Goal: Task Accomplishment & Management: Manage account settings

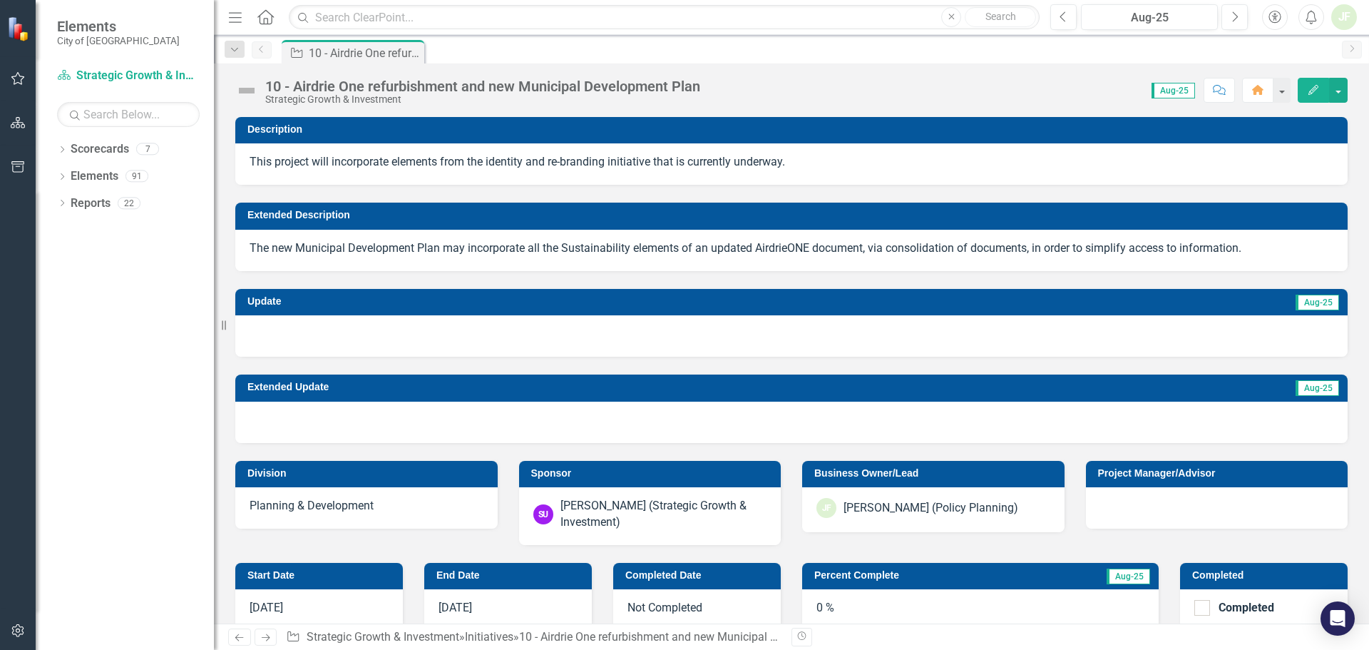
click at [1314, 89] on icon "button" at bounding box center [1314, 90] width 10 height 10
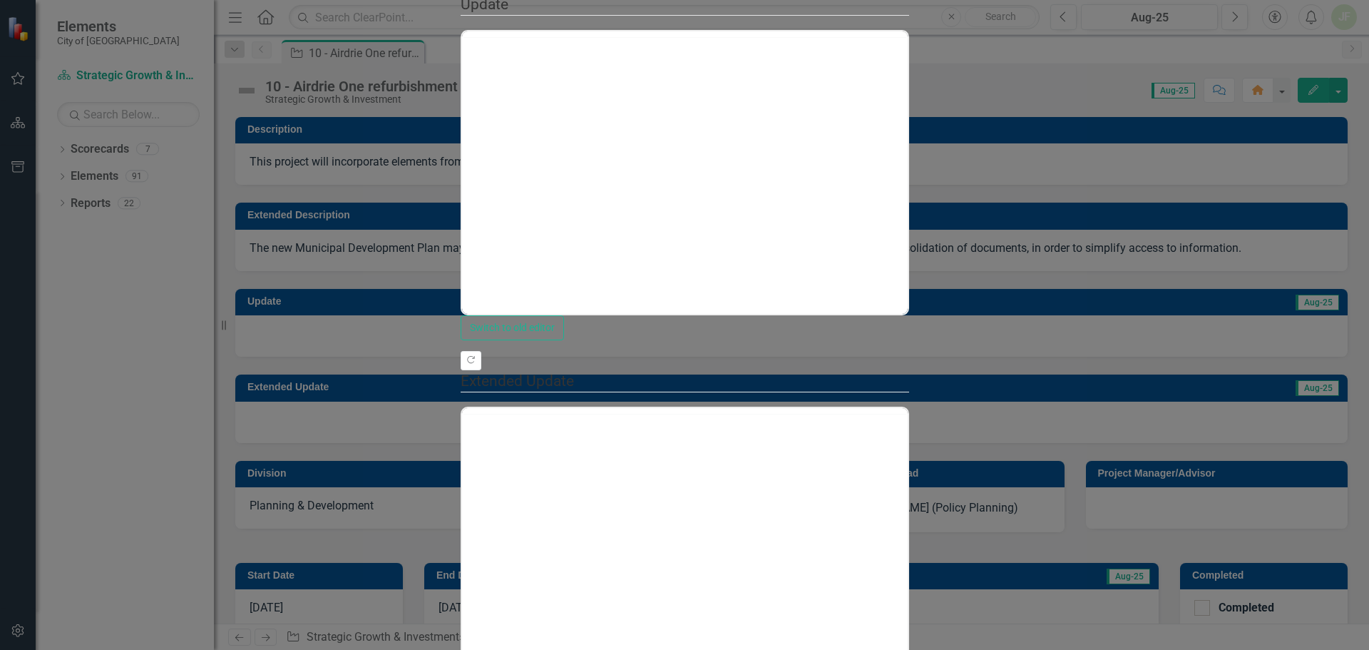
click at [462, 37] on div at bounding box center [685, 34] width 446 height 6
click at [511, 81] on p "Rich Text Area. Press ALT-0 for help." at bounding box center [684, 76] width 439 height 17
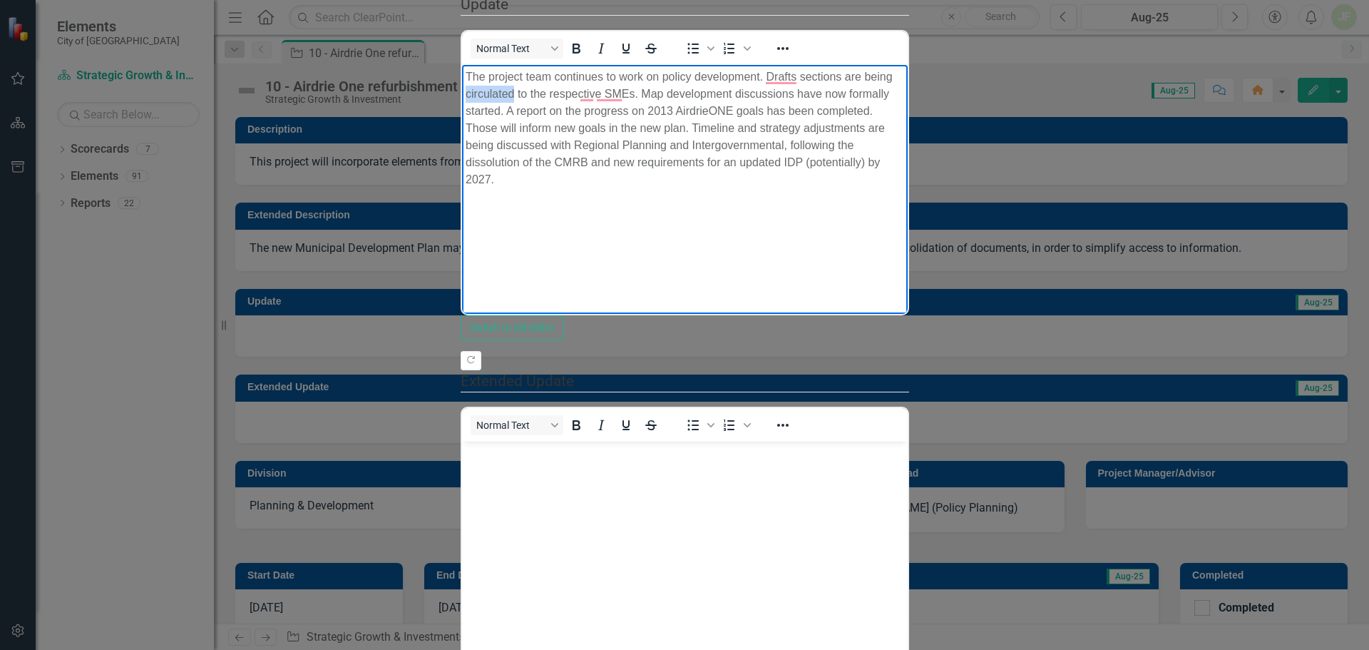
drag, startPoint x: 944, startPoint y: 76, endPoint x: 896, endPoint y: 76, distance: 47.8
click at [896, 76] on p "The project team continues to work on policy development. Drafts sections are b…" at bounding box center [684, 128] width 439 height 120
drag, startPoint x: 1371, startPoint y: 76, endPoint x: 1363, endPoint y: 76, distance: 8.6
click at [904, 76] on p "The project team continues to work on policy development. Drafts sections are b…" at bounding box center [684, 128] width 439 height 120
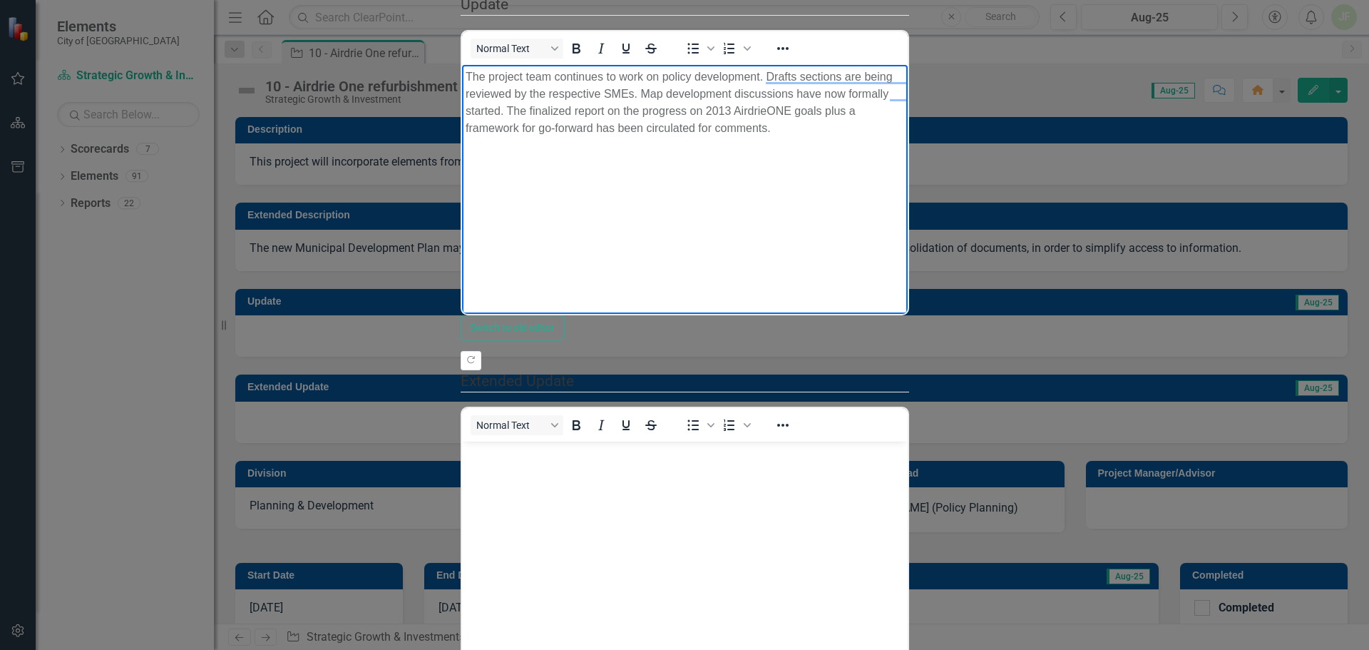
scroll to position [428, 0]
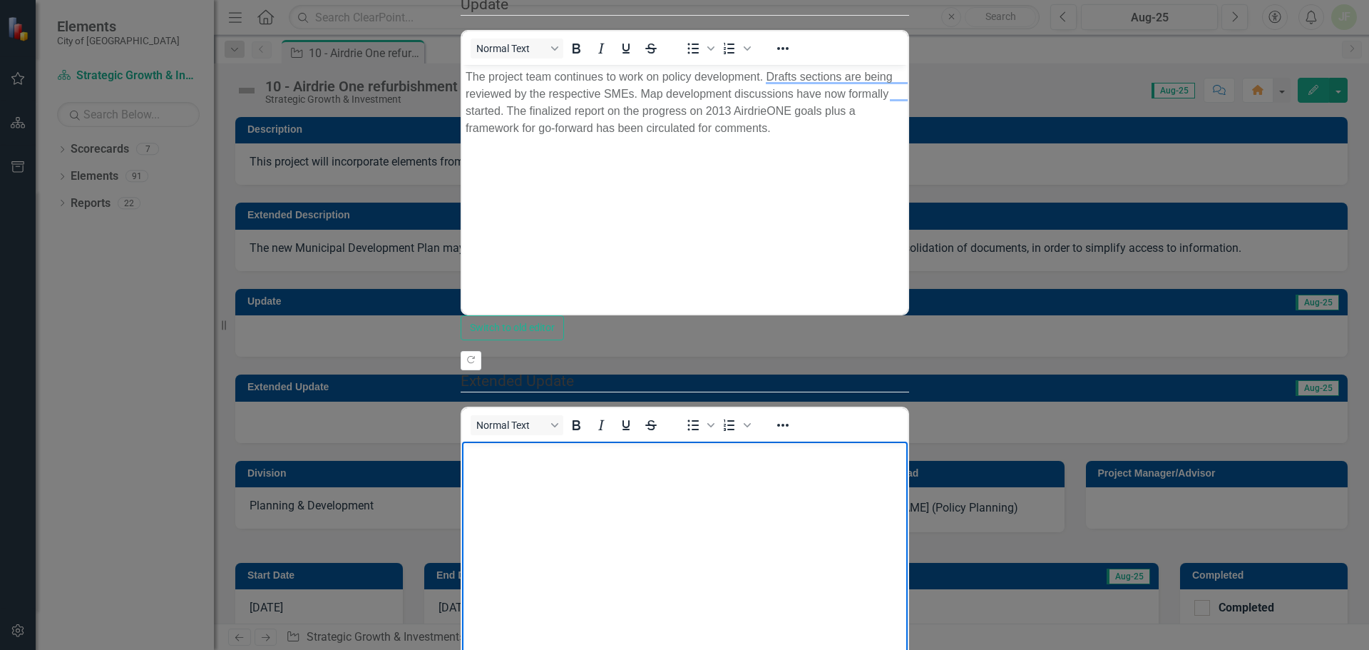
click at [501, 465] on body "To enrich screen reader interactions, please activate Accessibility in Grammarl…" at bounding box center [684, 548] width 446 height 214
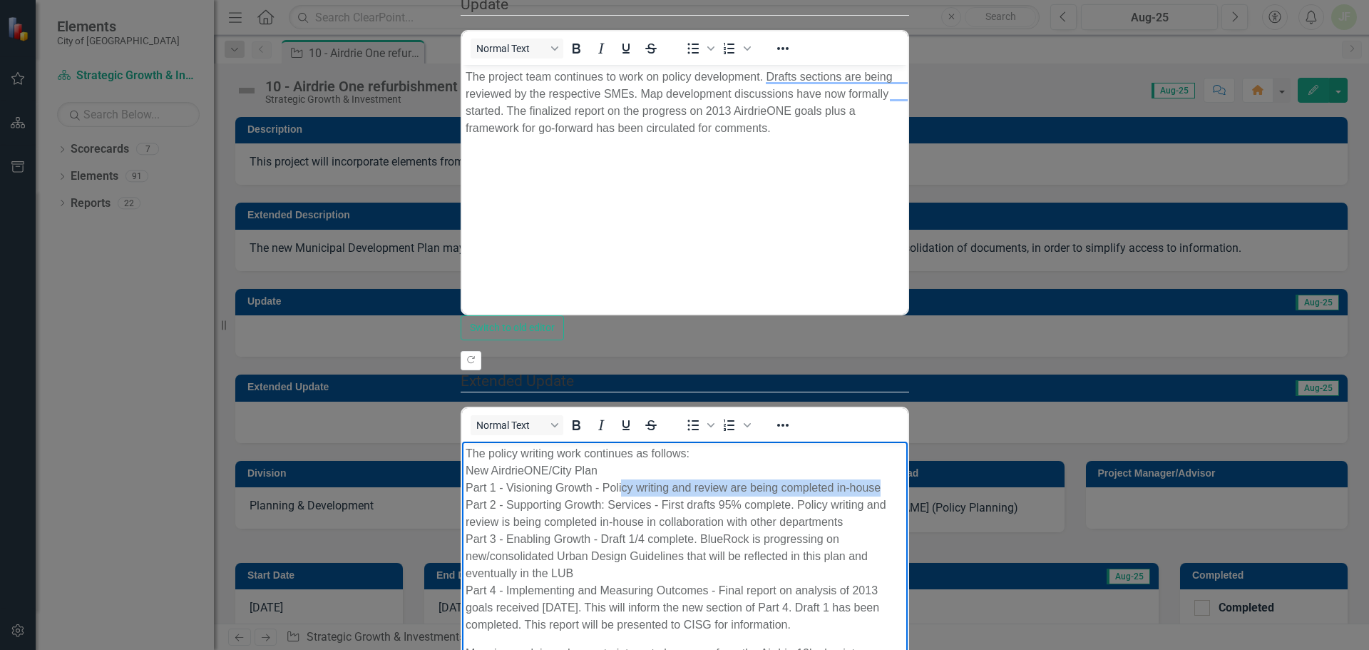
drag, startPoint x: 889, startPoint y: 486, endPoint x: 623, endPoint y: 483, distance: 265.3
click at [623, 483] on p "The policy writing work continues as follows: New AirdrieONE/City Plan Part 1 -…" at bounding box center [684, 538] width 439 height 188
click at [601, 481] on p "The policy writing work continues as follows: New AirdrieONE/City Plan Part 1 -…" at bounding box center [684, 538] width 439 height 188
click at [716, 504] on p "The policy writing work continues as follows: New AirdrieONE/City Plan Part 1 -…" at bounding box center [684, 538] width 439 height 188
click at [633, 519] on p "The policy writing work continues as follows: New AirdrieONE/City Plan Part 1 -…" at bounding box center [684, 538] width 439 height 188
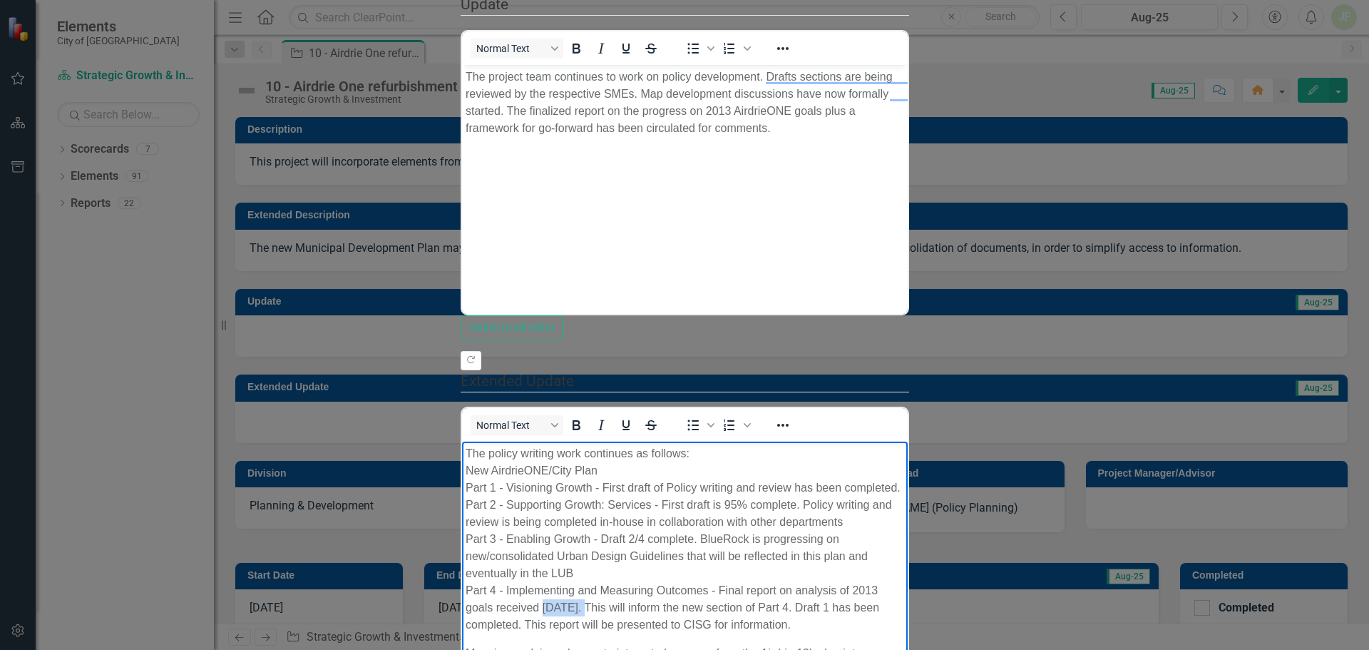
drag, startPoint x: 1002, startPoint y: 538, endPoint x: 959, endPoint y: 541, distance: 42.8
click at [904, 541] on p "The policy writing work continues as follows: New AirdrieONE/City Plan Part 1 -…" at bounding box center [684, 538] width 439 height 188
drag, startPoint x: 744, startPoint y: 556, endPoint x: 467, endPoint y: 556, distance: 277.4
click at [467, 556] on p "The policy writing work continues as follows: New AirdrieONE/City Plan Part 1 -…" at bounding box center [684, 538] width 439 height 188
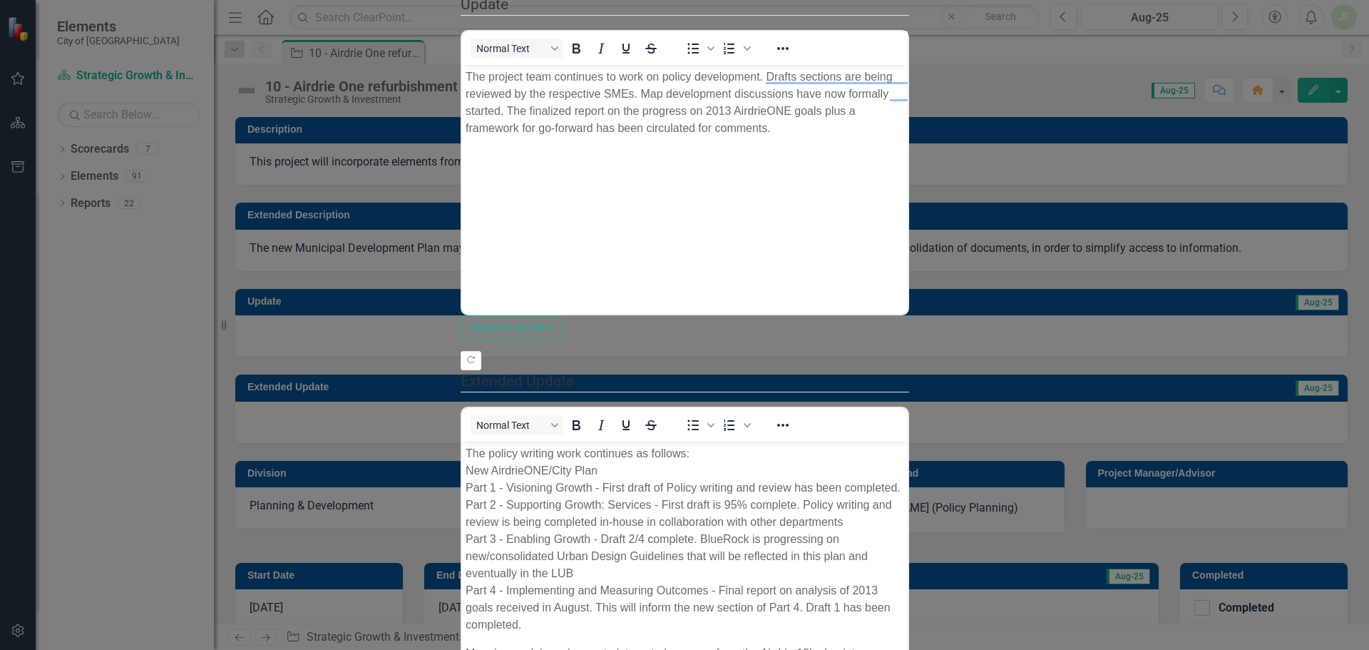
click at [461, 138] on div ""Update" fields in ClearPoint are the fields that change from reporting period …" at bounding box center [685, 348] width 449 height 1161
type input "35"
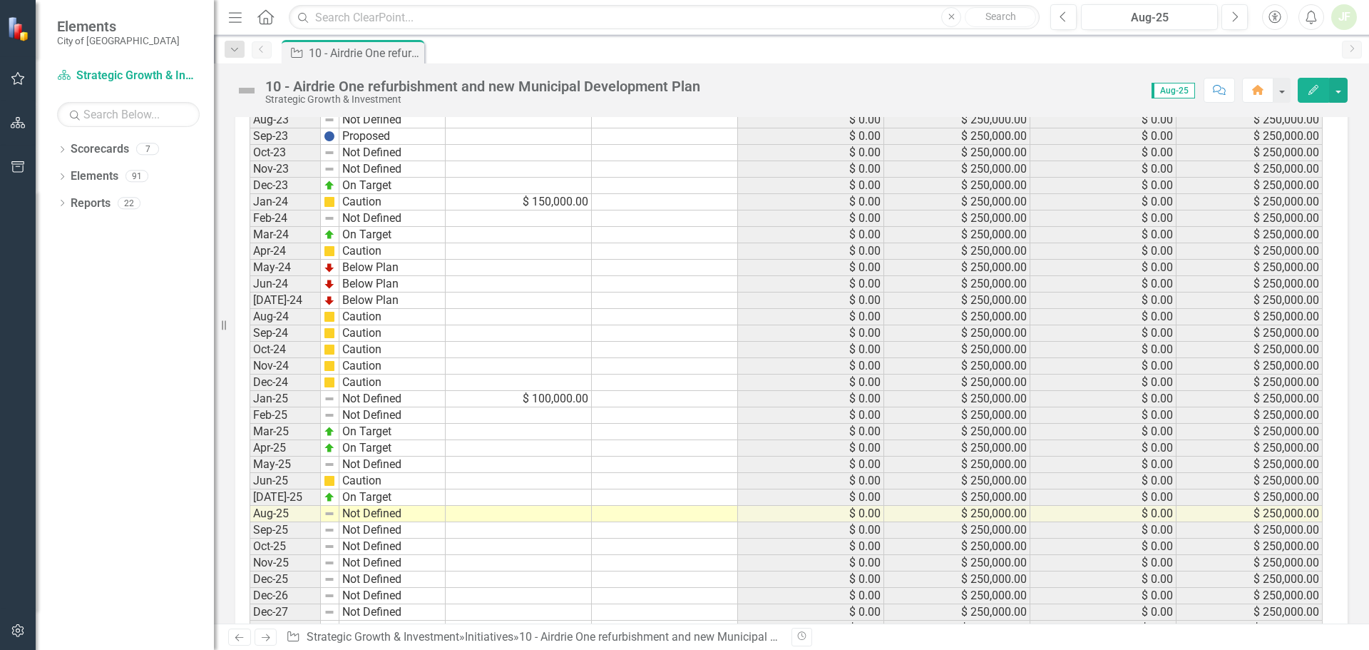
scroll to position [1955, 0]
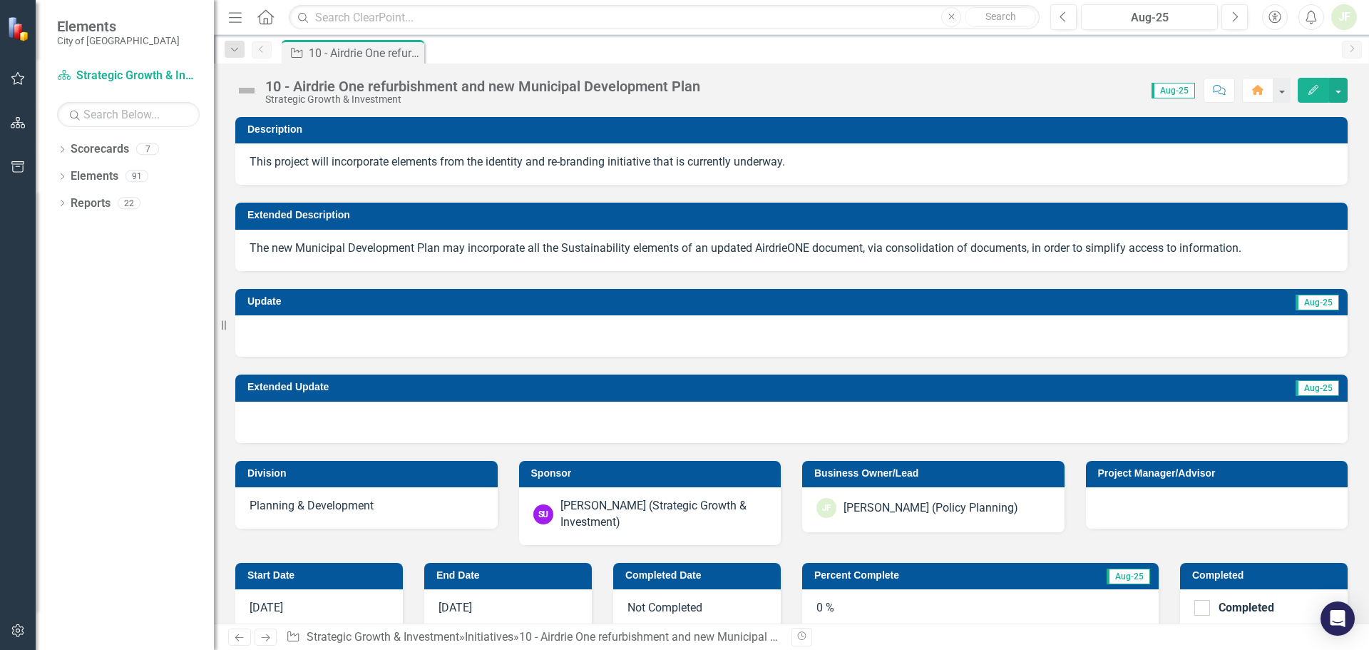
click at [1174, 93] on span "Aug-25" at bounding box center [1174, 91] width 44 height 16
click at [1339, 86] on button "button" at bounding box center [1338, 90] width 19 height 25
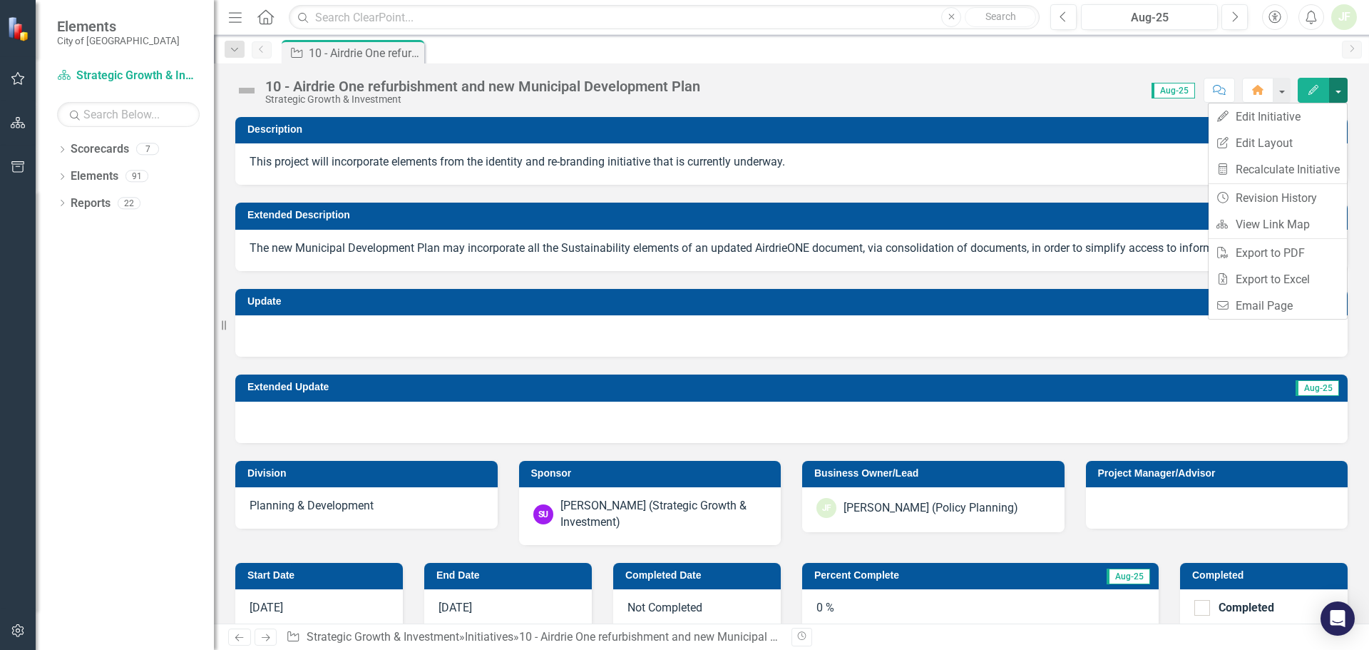
click at [1339, 86] on button "button" at bounding box center [1338, 90] width 19 height 25
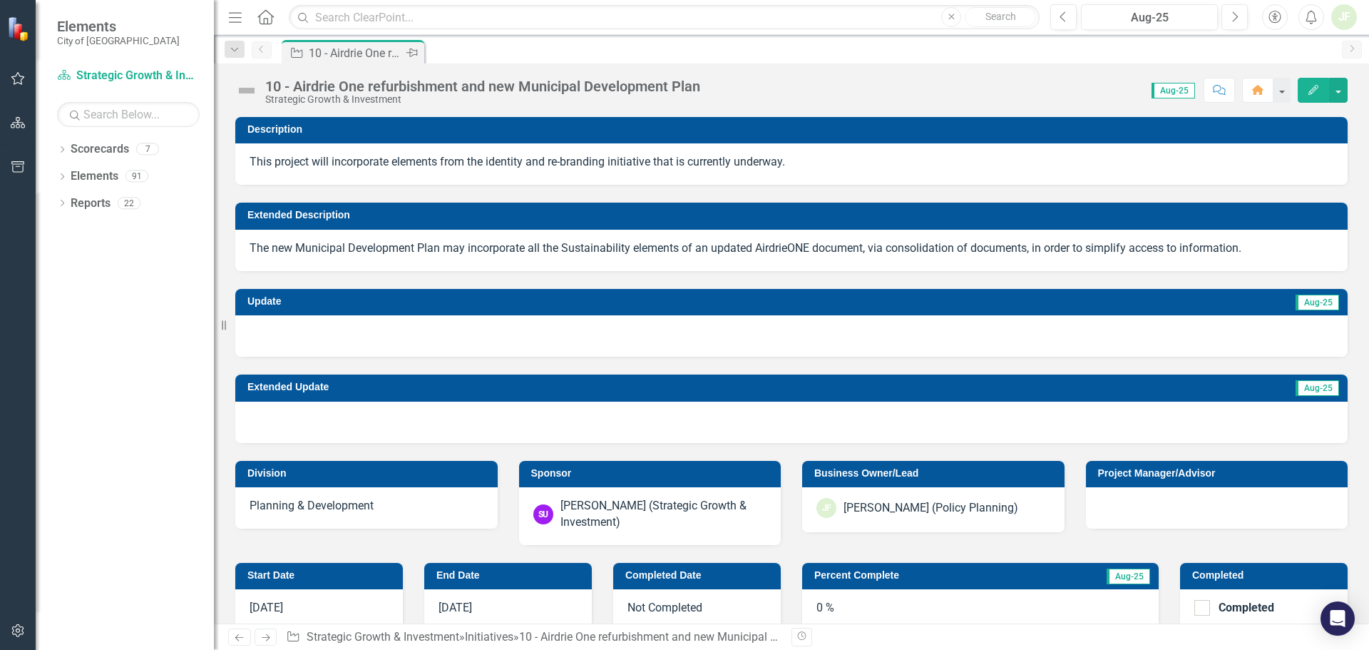
click at [369, 55] on div "10 - Airdrie One refurbishment and new Municipal Development Plan" at bounding box center [356, 53] width 94 height 18
click at [1288, 92] on button "button" at bounding box center [1281, 90] width 19 height 25
click at [1289, 92] on button "button" at bounding box center [1281, 90] width 19 height 25
click at [1338, 94] on button "button" at bounding box center [1338, 90] width 19 height 25
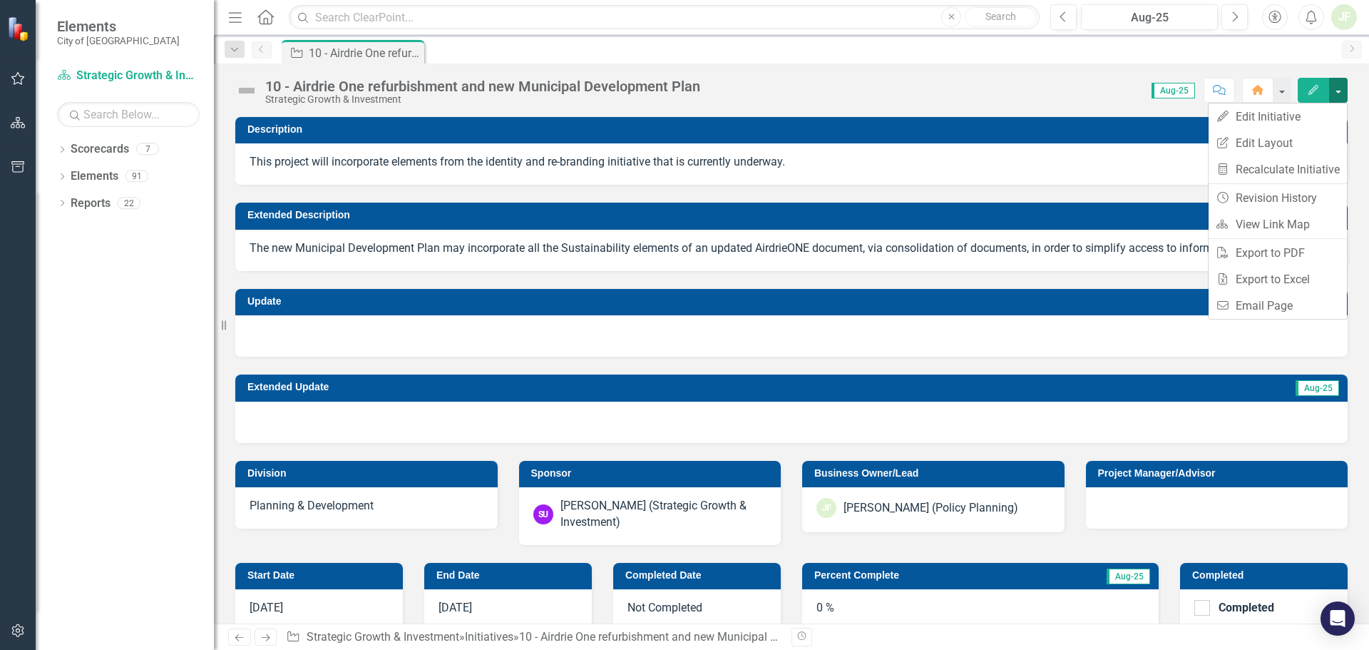
click at [1339, 94] on button "button" at bounding box center [1338, 90] width 19 height 25
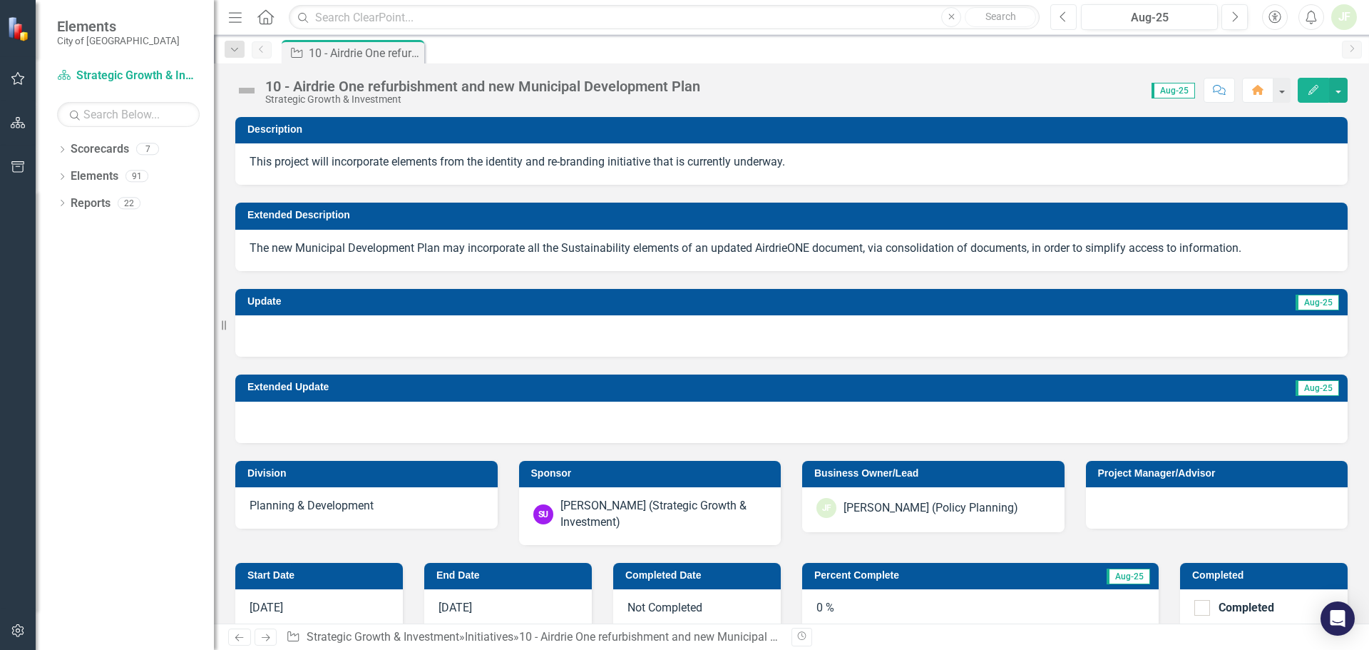
click at [1061, 17] on icon "button" at bounding box center [1063, 16] width 6 height 10
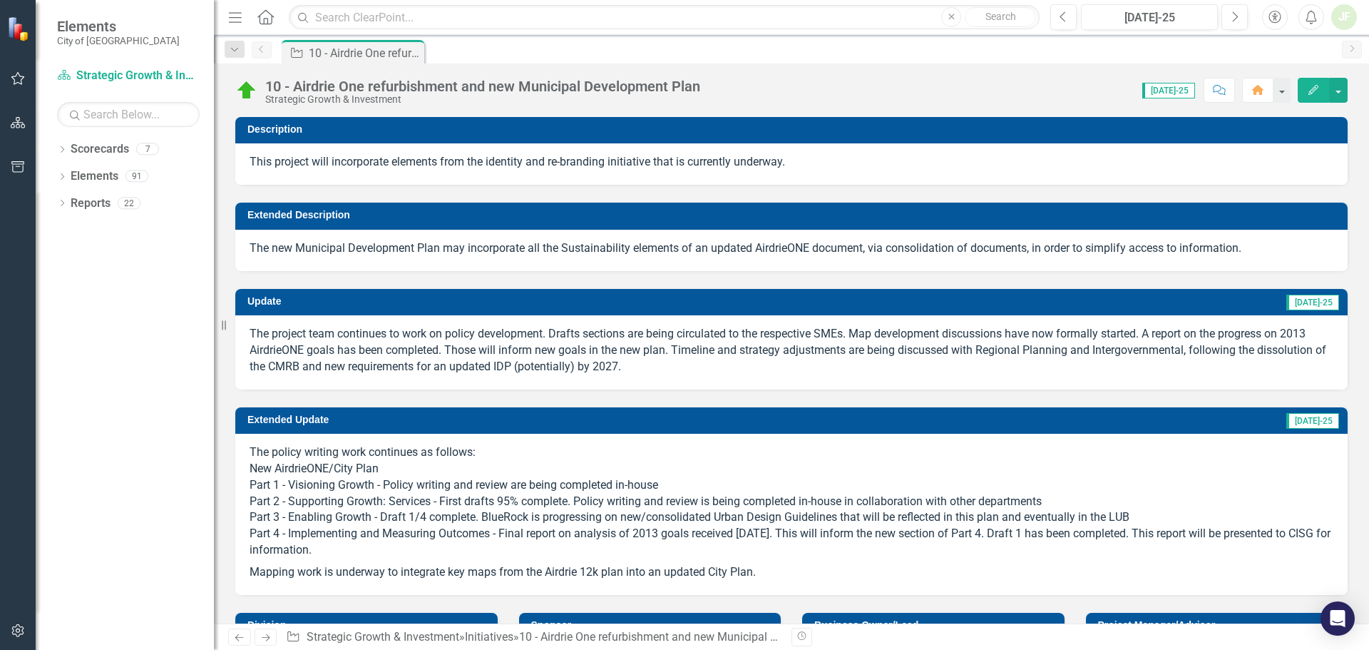
drag, startPoint x: 637, startPoint y: 367, endPoint x: 317, endPoint y: 343, distance: 320.3
click at [317, 343] on p "The project team continues to work on policy development. Drafts sections are b…" at bounding box center [792, 350] width 1084 height 49
click at [1310, 91] on icon "button" at bounding box center [1314, 90] width 10 height 10
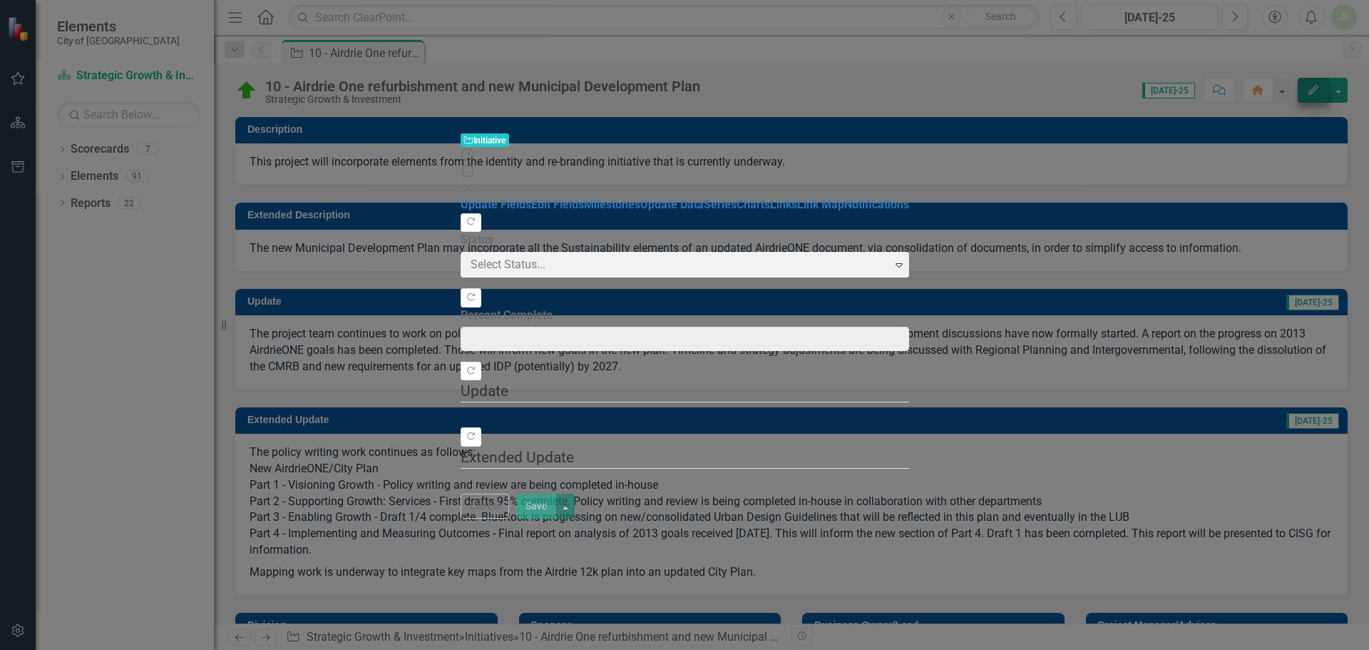
type input "33"
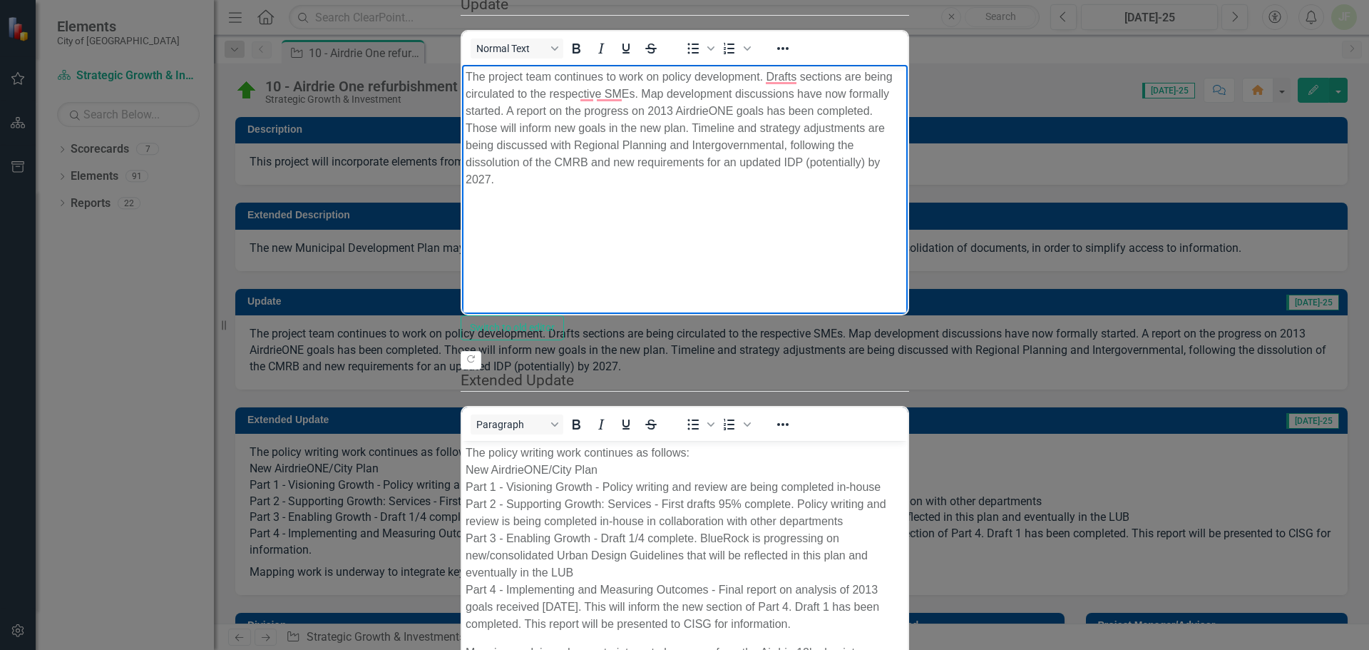
drag, startPoint x: 1196, startPoint y: 108, endPoint x: 464, endPoint y: 72, distance: 733.3
click at [464, 72] on body "The project team continues to work on policy development. Drafts sections are b…" at bounding box center [684, 171] width 446 height 214
copy p "The project team continues to work on policy development. Drafts sections are b…"
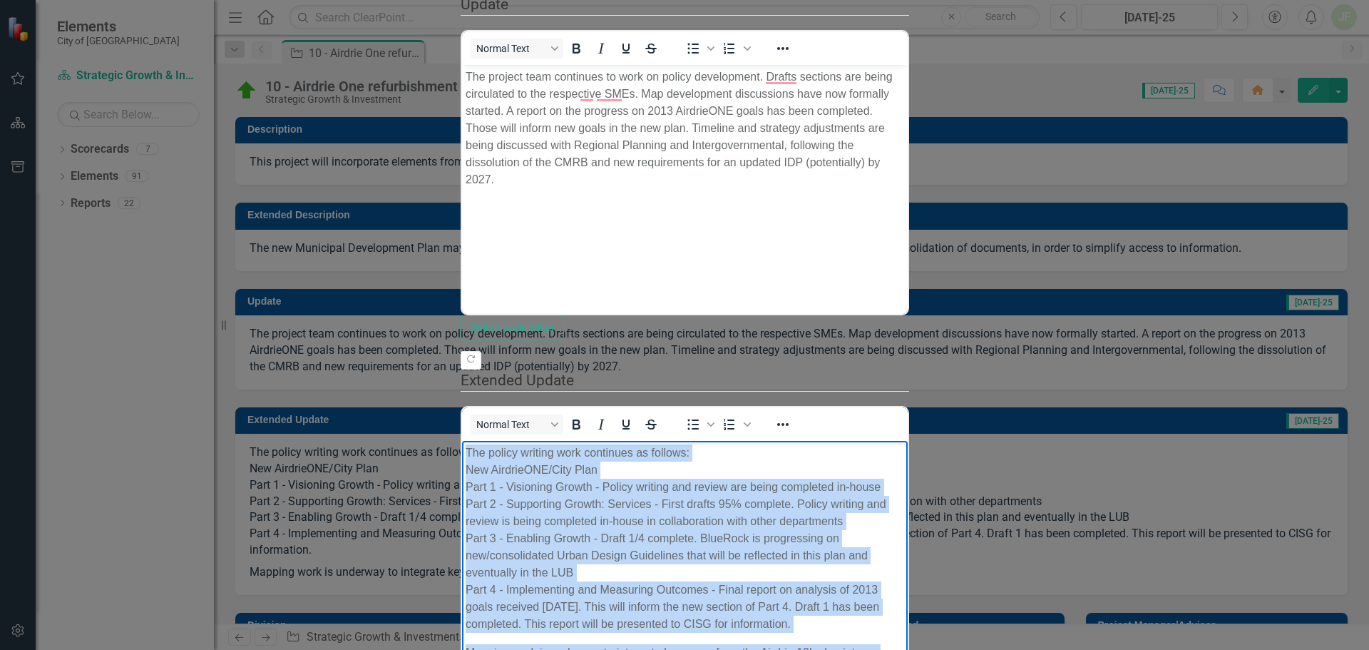
drag, startPoint x: 1001, startPoint y: 585, endPoint x: 466, endPoint y: 449, distance: 552.6
click at [466, 449] on body "The policy writing work continues as follows: New AirdrieONE/City Plan Part 1 -…" at bounding box center [684, 566] width 446 height 252
copy body "The policy writing work continues as follows: New AirdrieONE/City Plan Part 1 -…"
